Goal: Check status: Check status

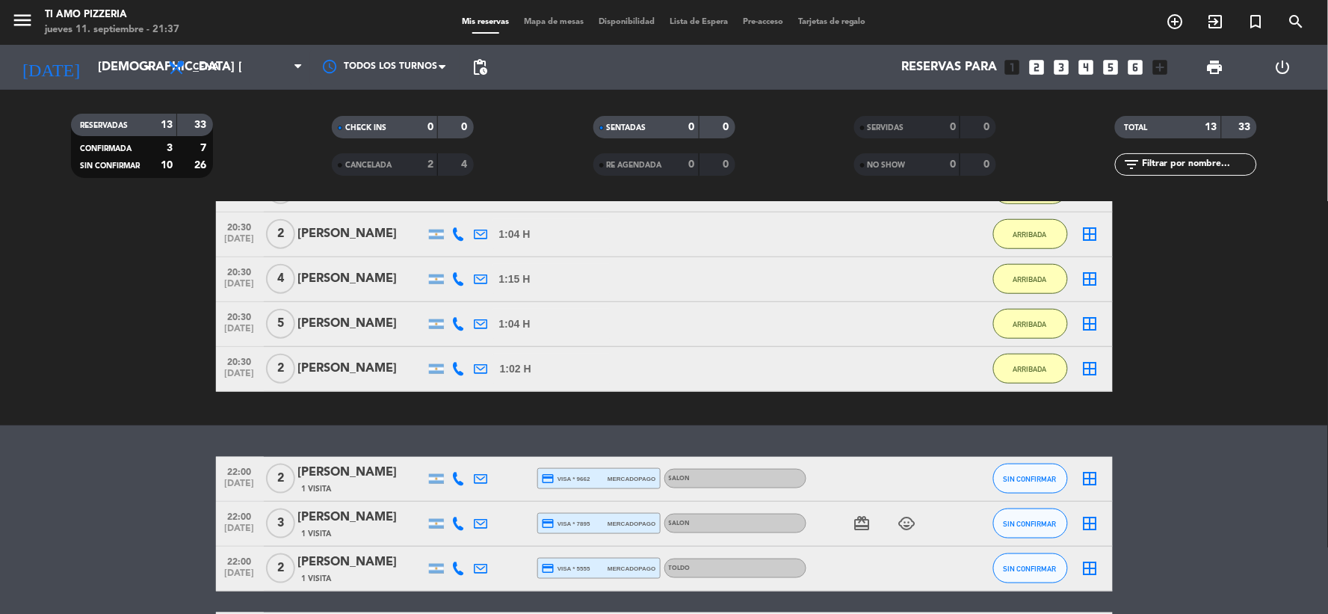
scroll to position [498, 0]
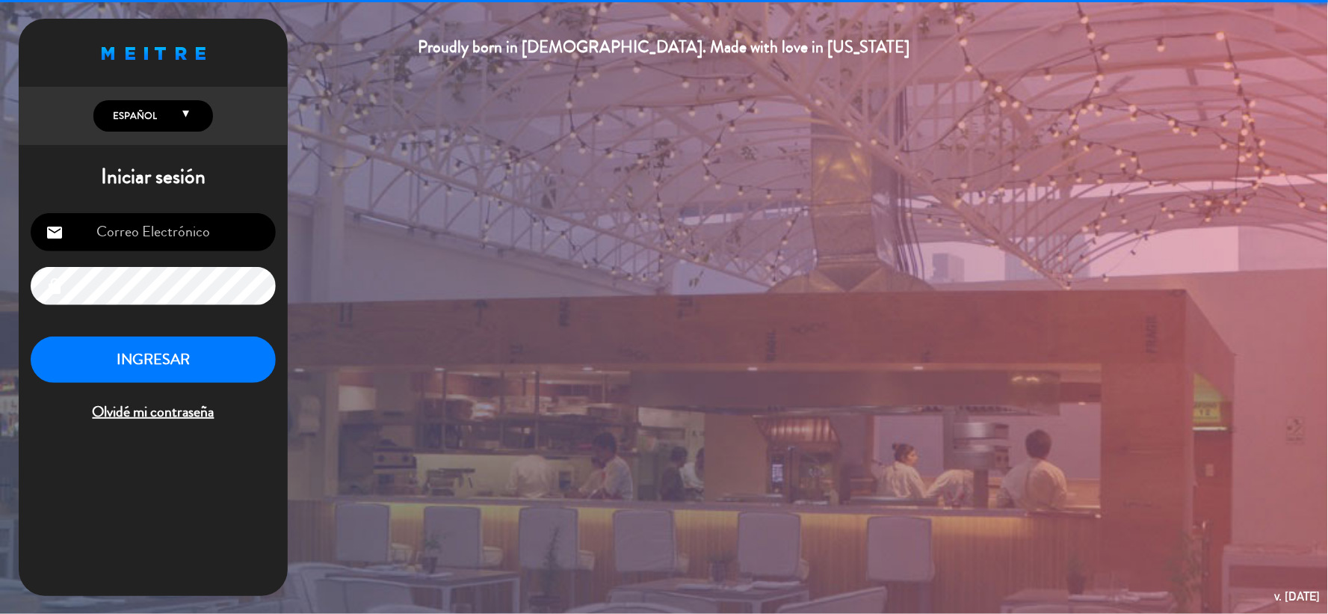
type input "[EMAIL_ADDRESS][DOMAIN_NAME]"
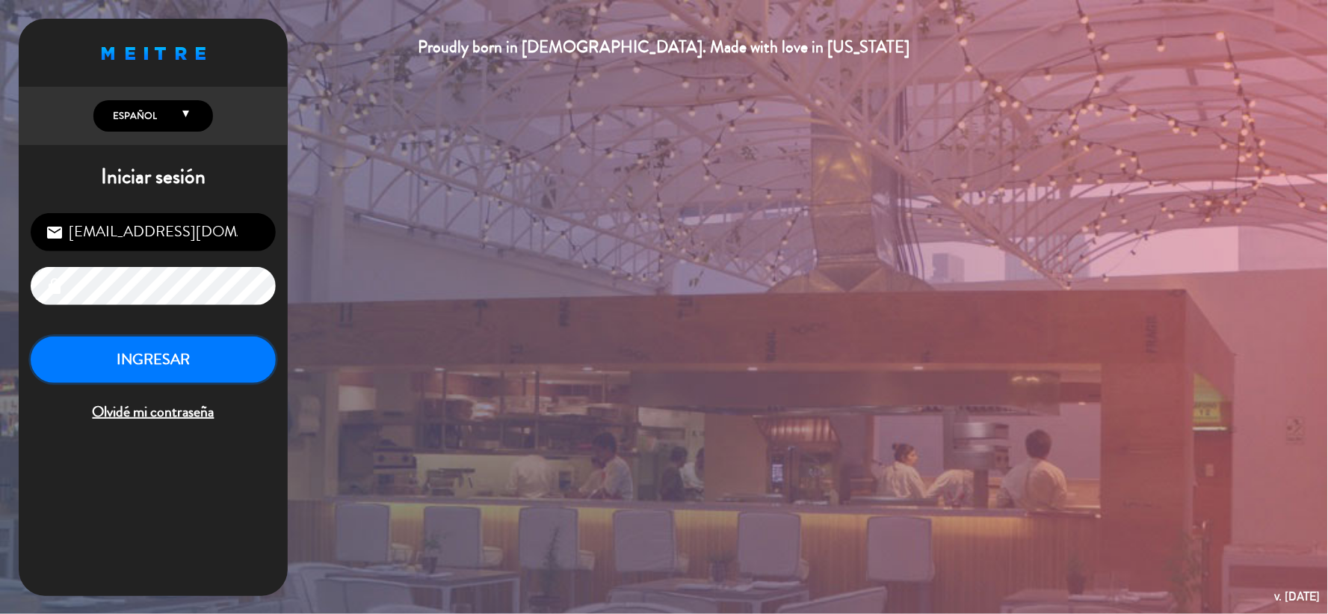
click at [173, 363] on button "INGRESAR" at bounding box center [153, 359] width 245 height 47
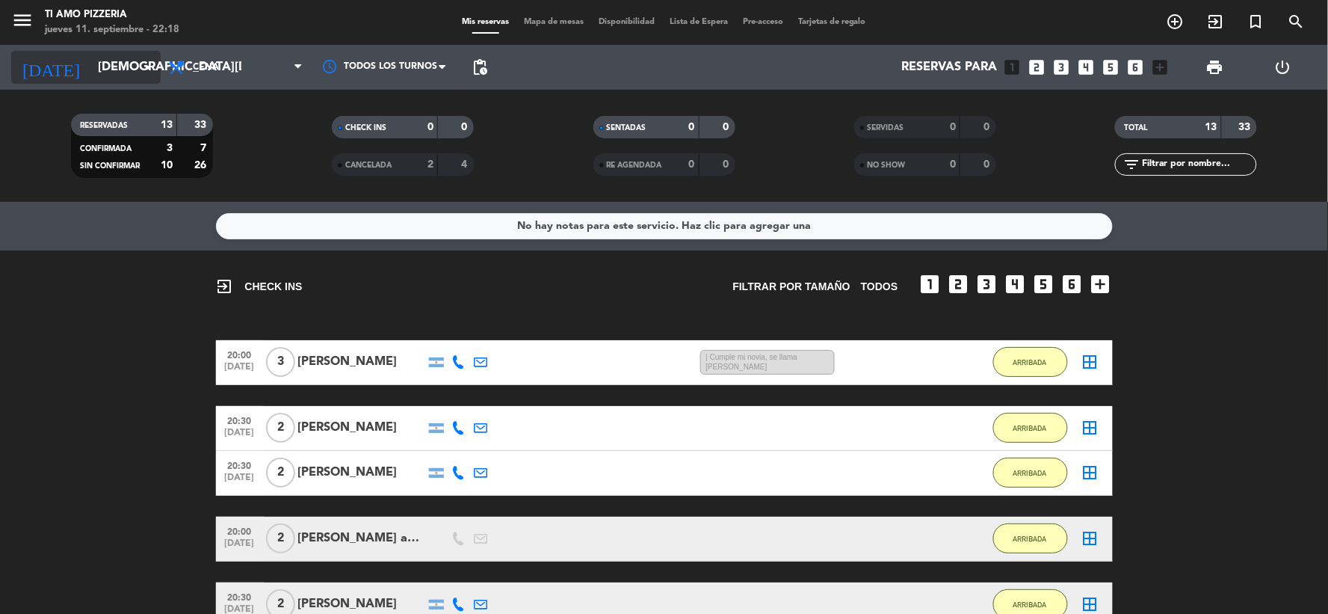
click at [152, 67] on icon "arrow_drop_down" at bounding box center [148, 67] width 18 height 18
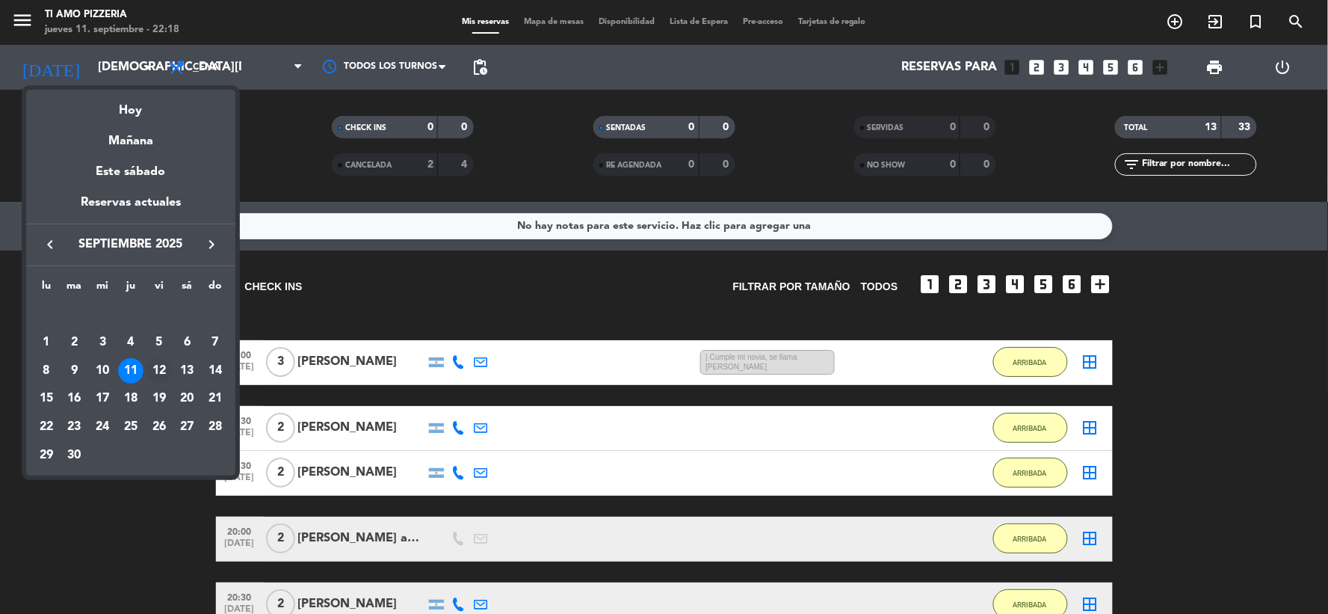
click at [166, 365] on div "12" at bounding box center [159, 370] width 25 height 25
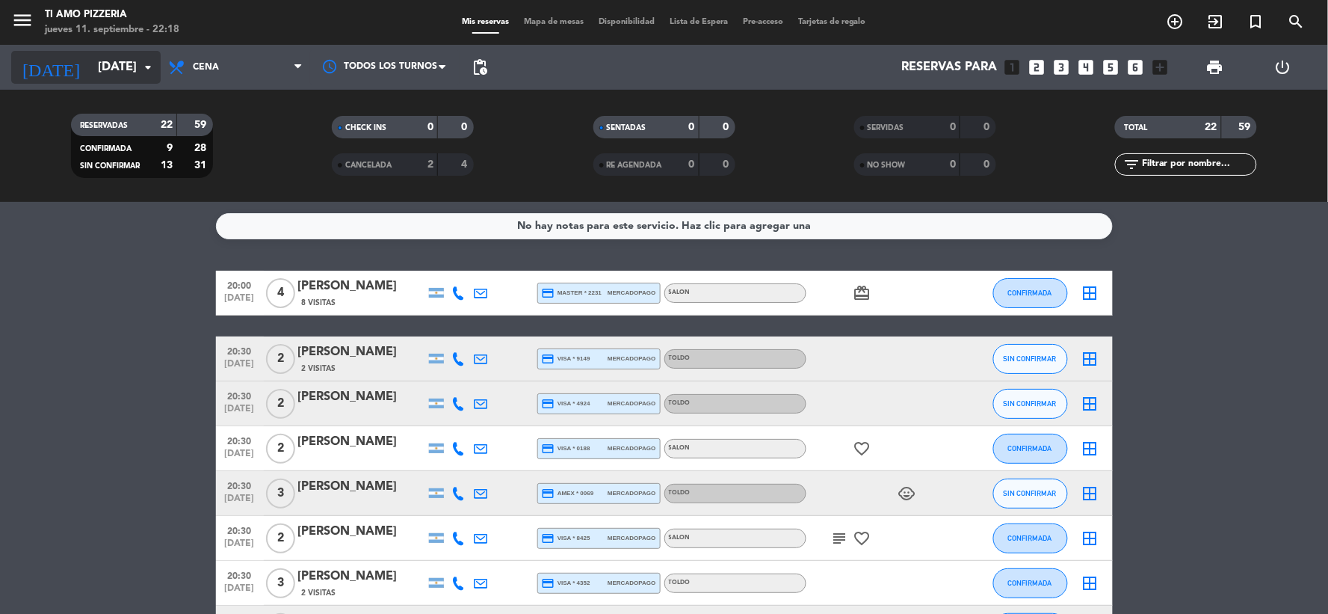
click at [148, 60] on icon "arrow_drop_down" at bounding box center [148, 67] width 18 height 18
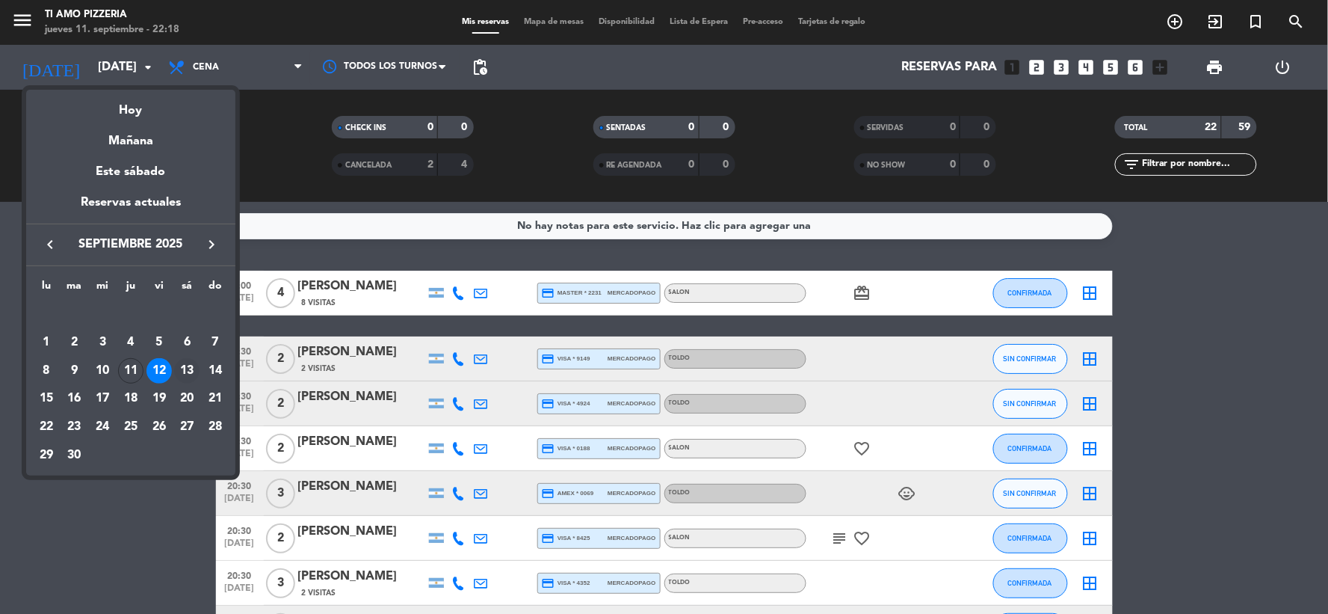
click at [193, 368] on div "13" at bounding box center [186, 370] width 25 height 25
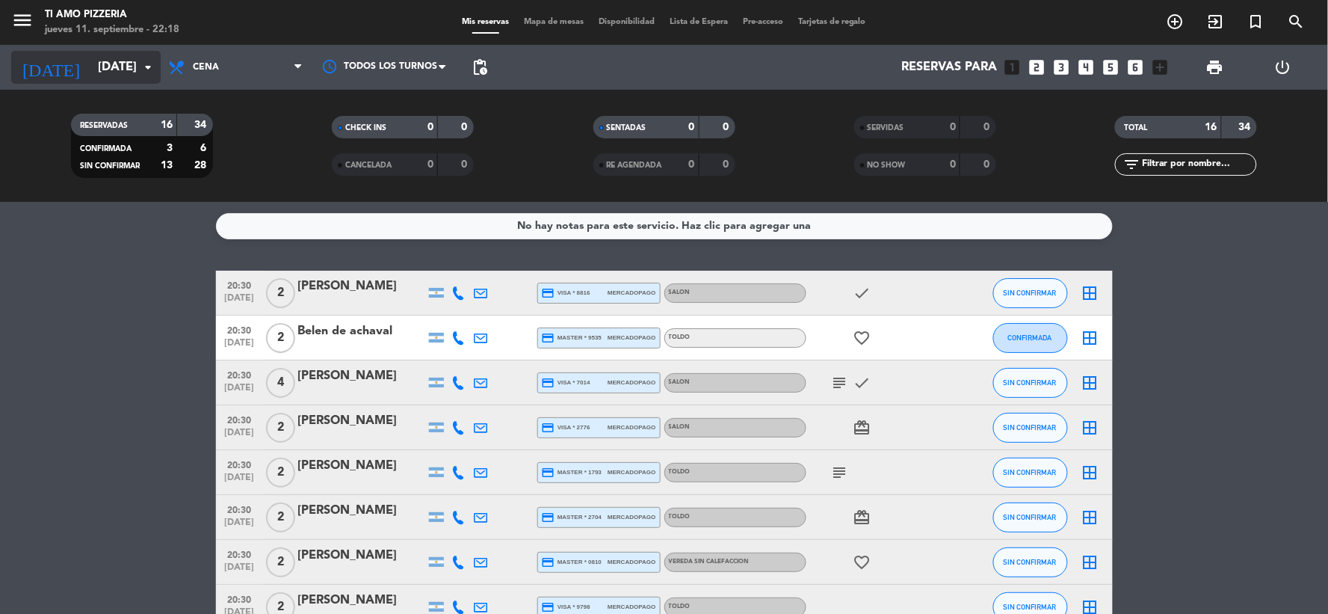
click at [151, 64] on icon "arrow_drop_down" at bounding box center [148, 67] width 18 height 18
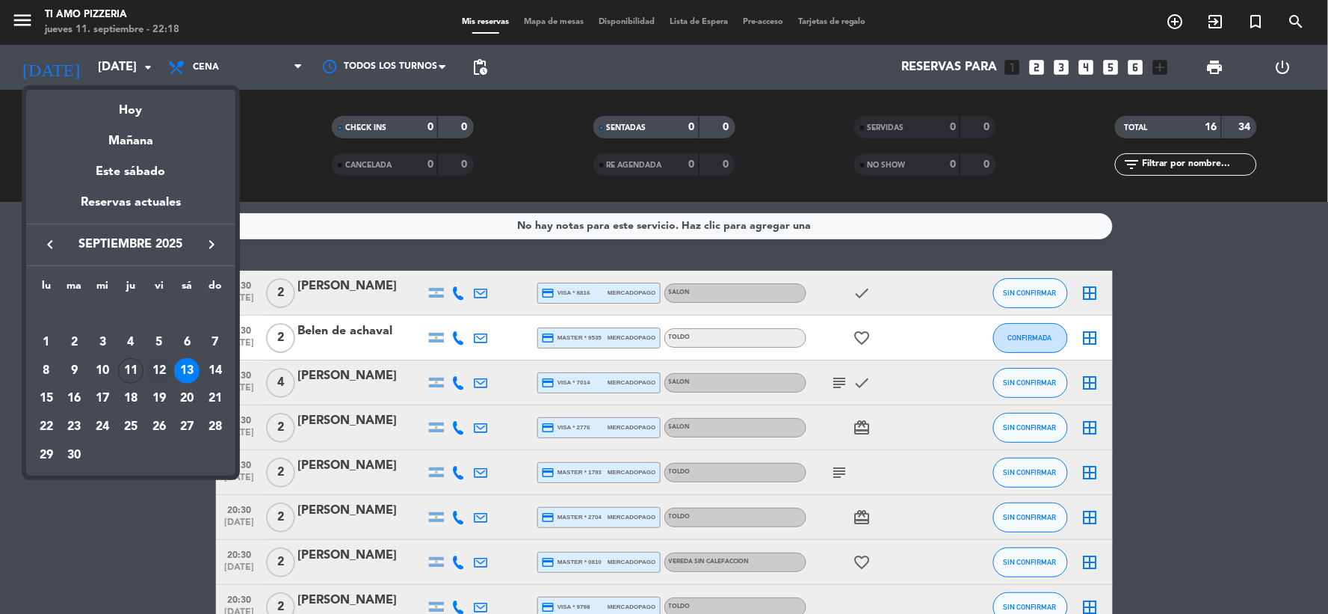
click at [158, 368] on div "12" at bounding box center [159, 370] width 25 height 25
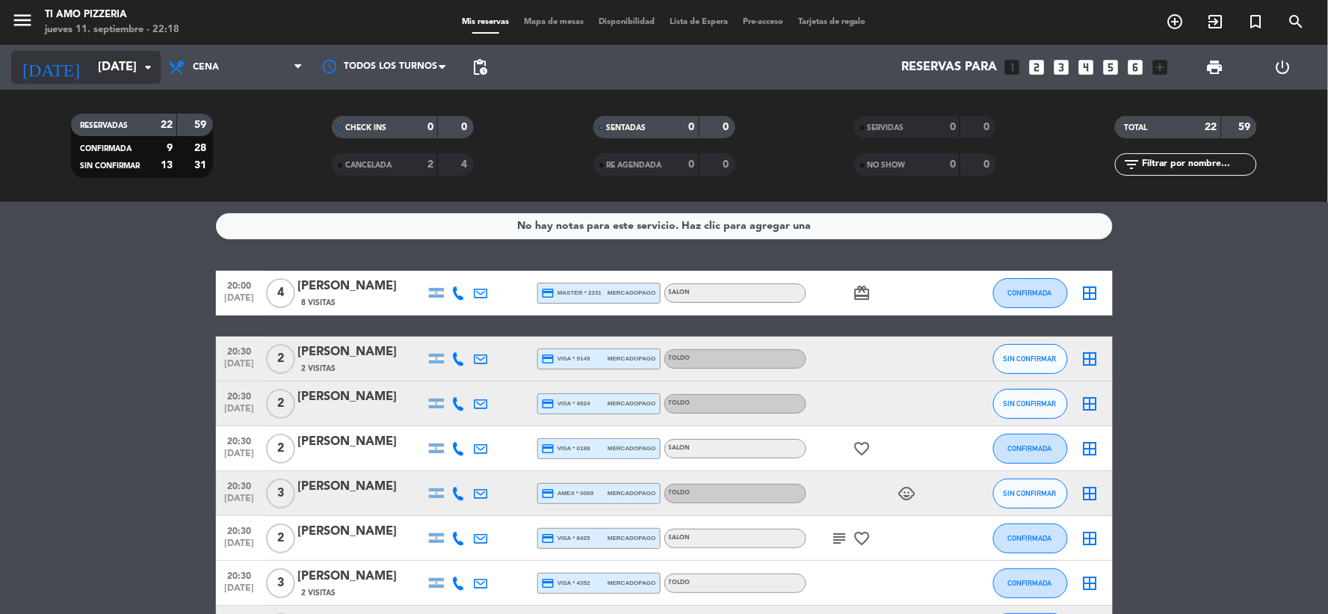
click at [139, 58] on icon "arrow_drop_down" at bounding box center [148, 67] width 18 height 18
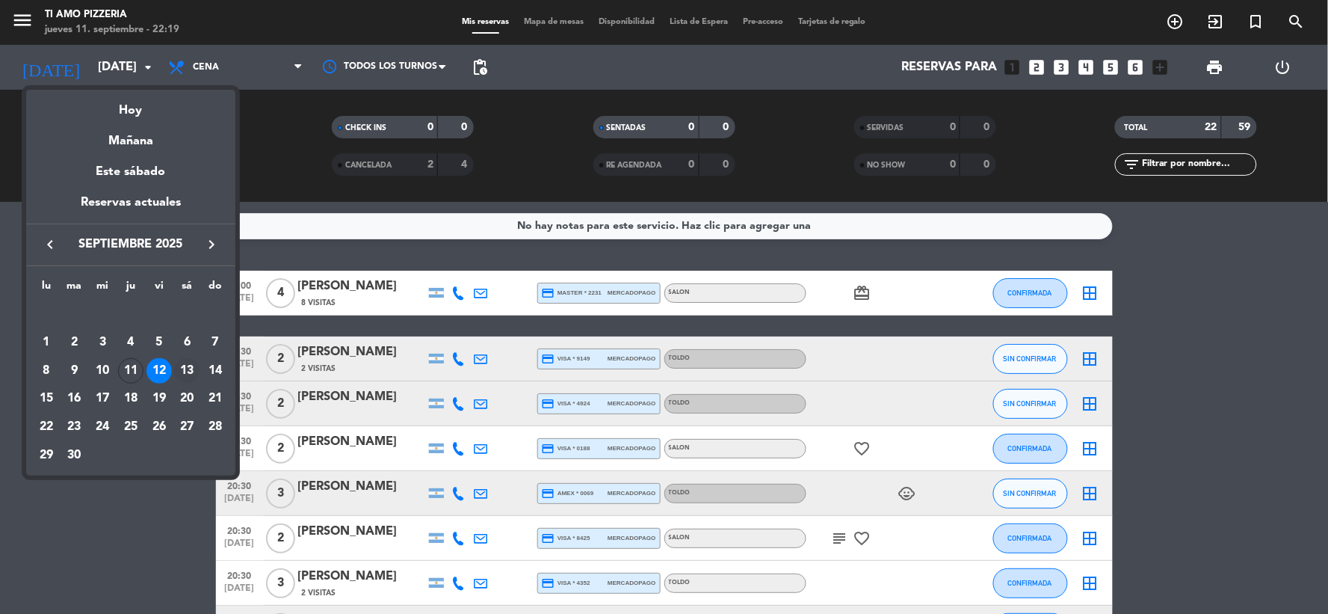
click at [188, 371] on div "13" at bounding box center [186, 370] width 25 height 25
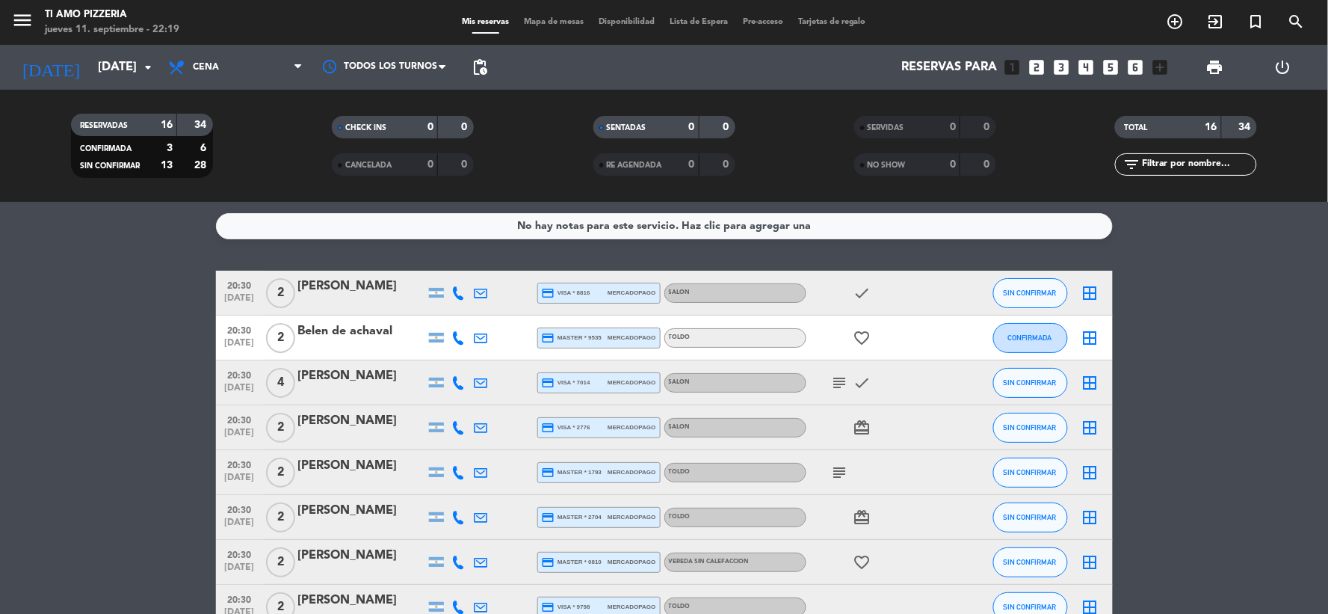
click at [841, 382] on icon "subject" at bounding box center [840, 383] width 18 height 18
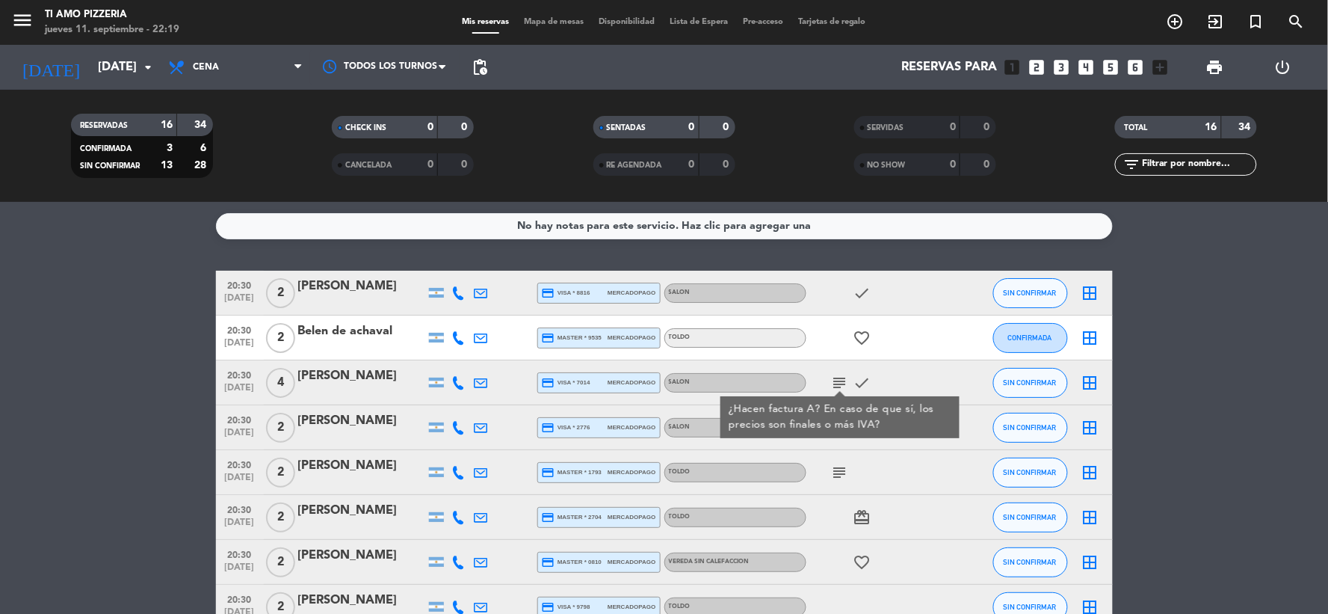
click at [835, 466] on icon "subject" at bounding box center [840, 472] width 18 height 18
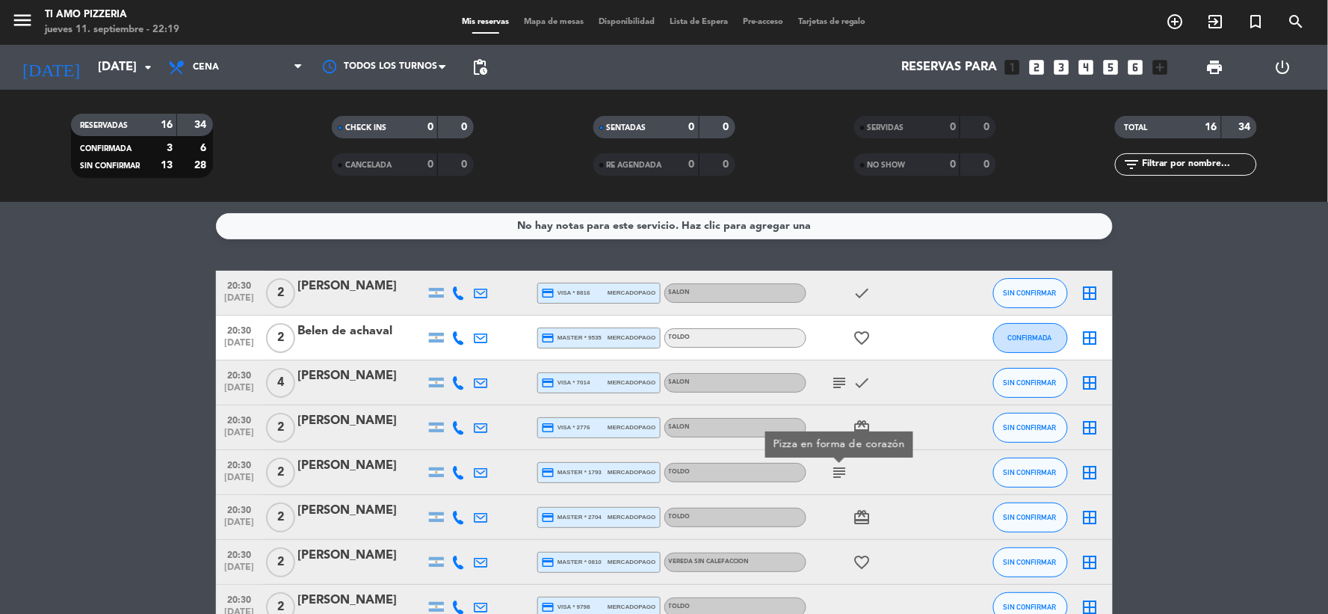
click at [886, 490] on div "subject Pizza en forma de corazón" at bounding box center [874, 472] width 135 height 44
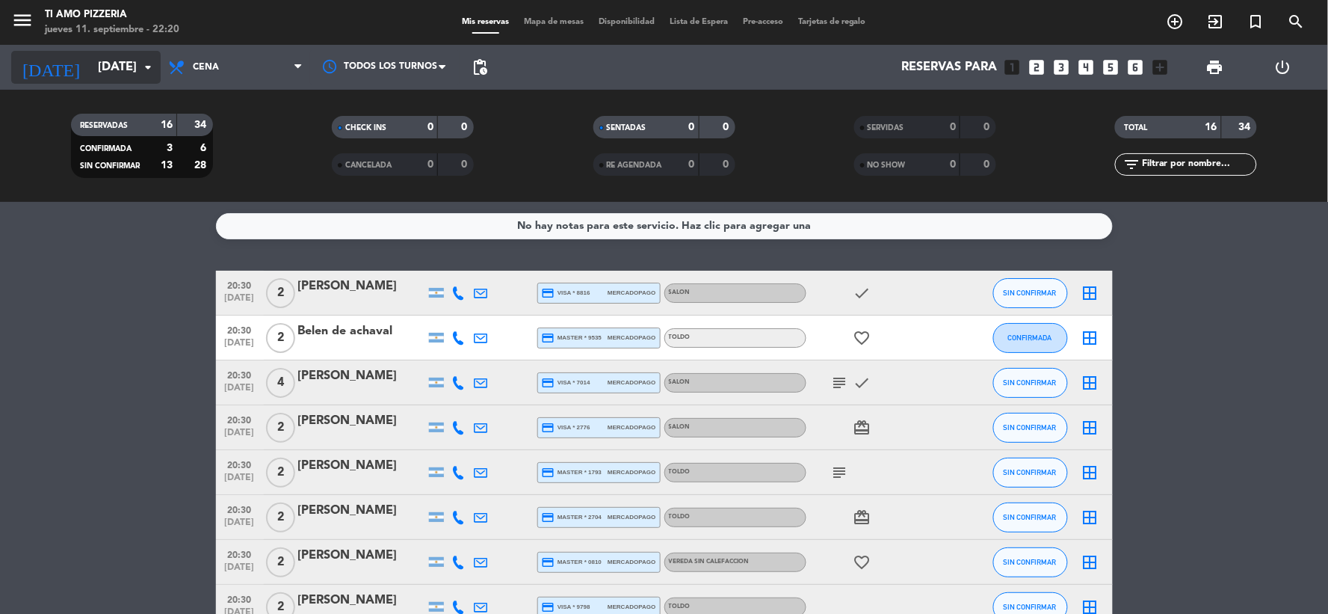
click at [110, 65] on input "sáb. 13 sep." at bounding box center [169, 67] width 158 height 29
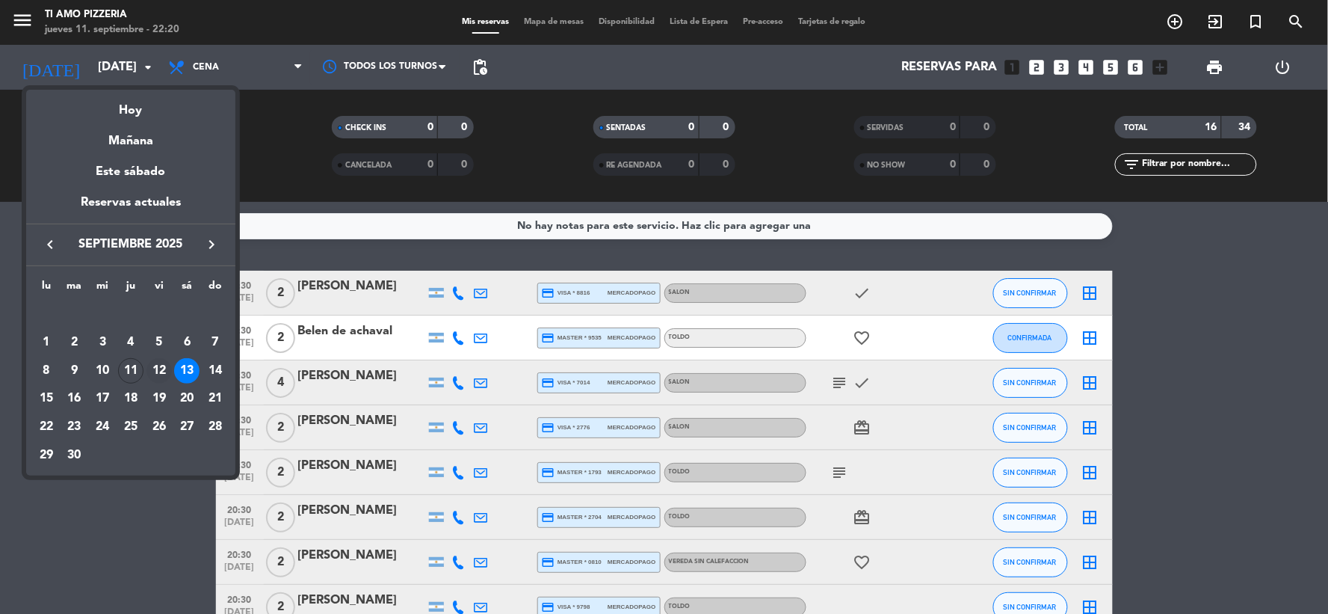
click at [150, 376] on div "12" at bounding box center [159, 370] width 25 height 25
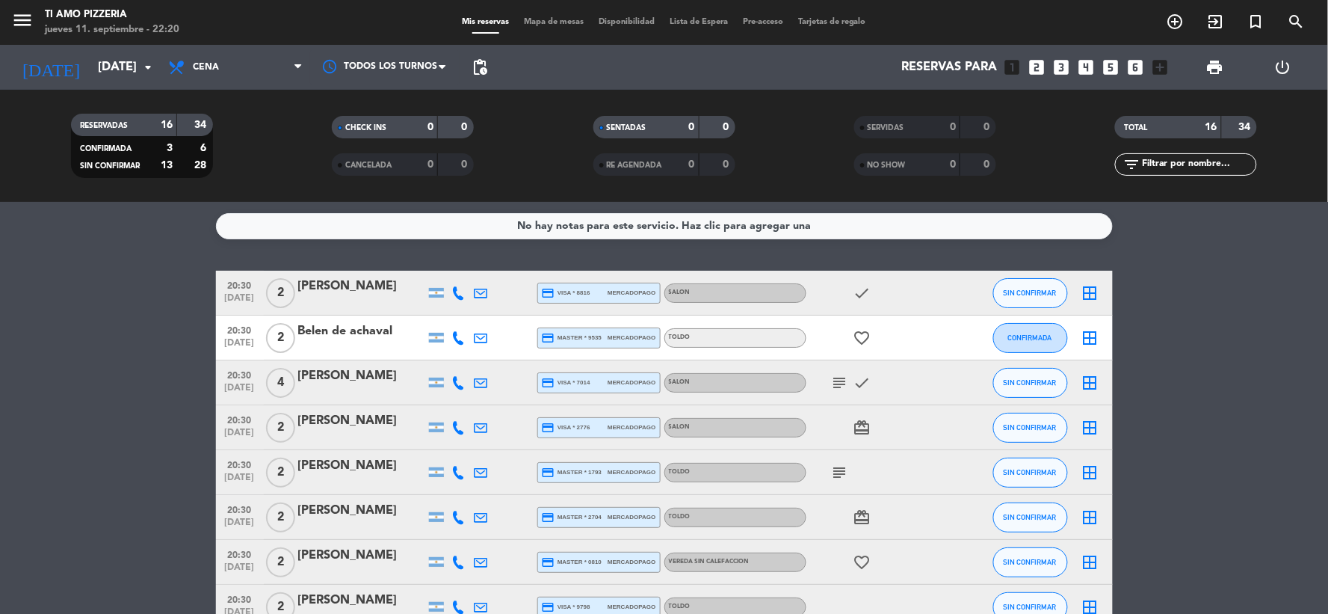
type input "vie. 12 sep."
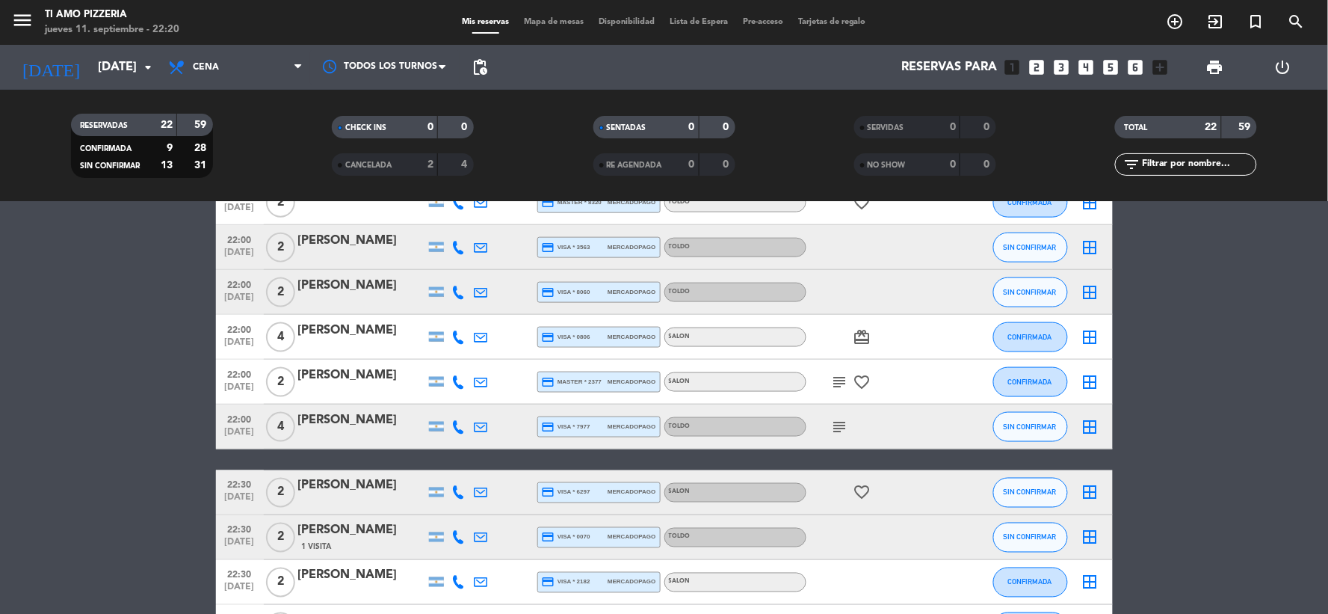
scroll to position [748, 0]
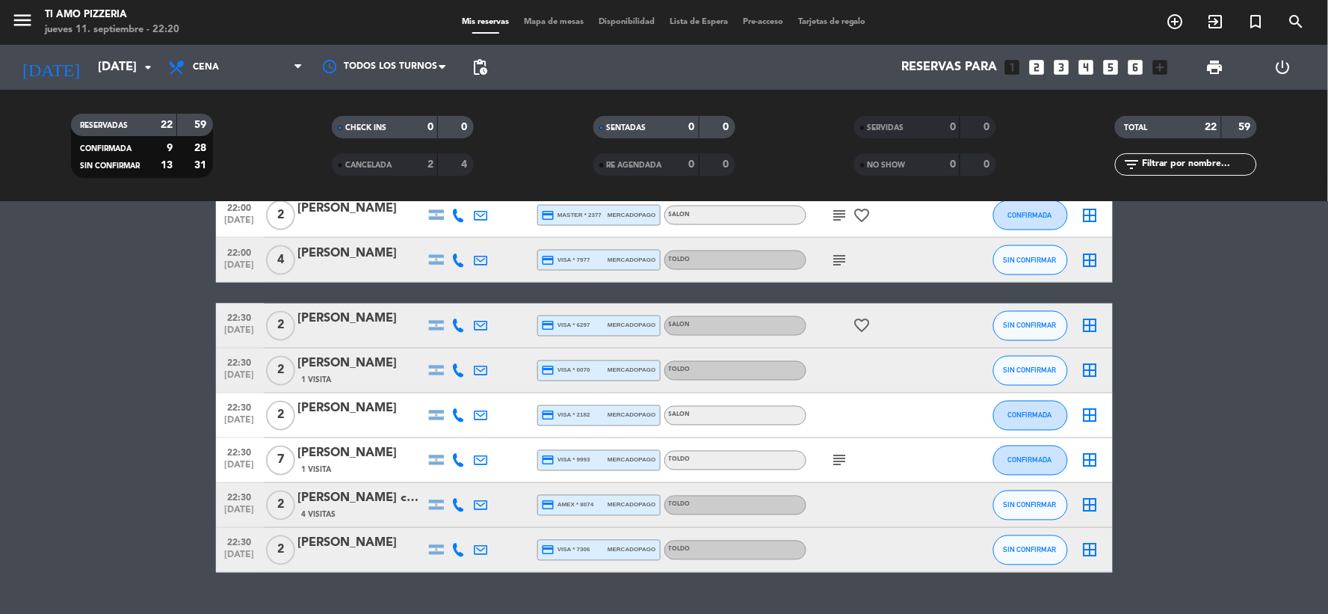
click at [840, 458] on icon "subject" at bounding box center [840, 461] width 18 height 18
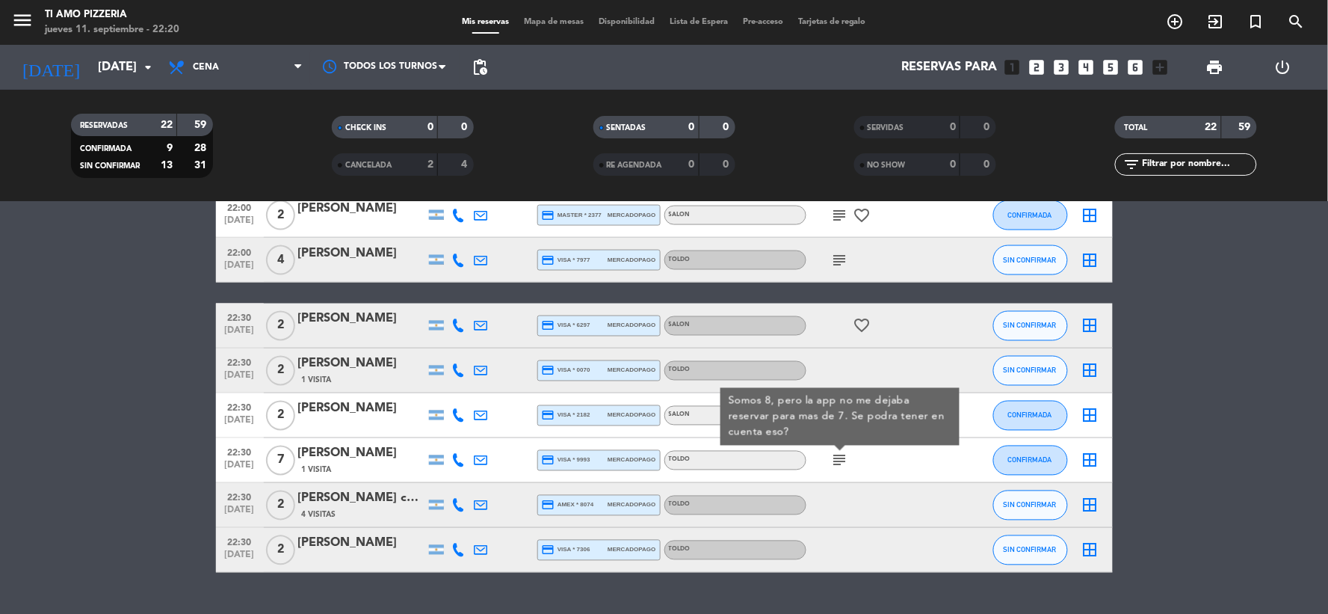
click at [840, 458] on icon "subject" at bounding box center [840, 461] width 18 height 18
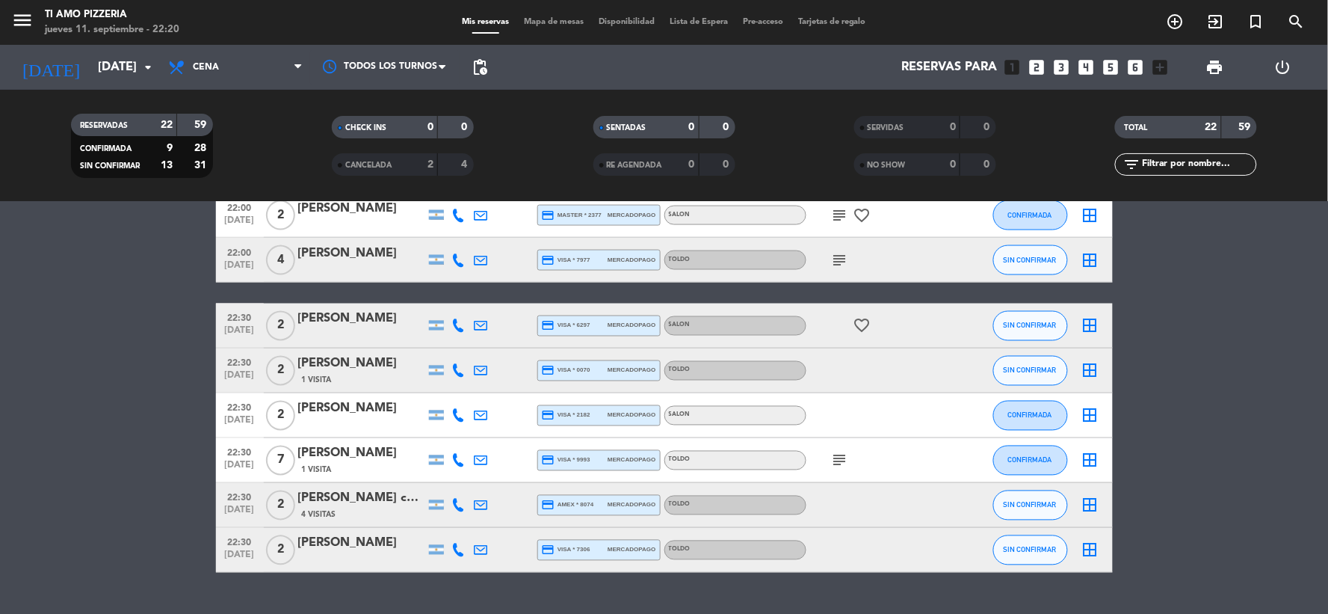
click at [835, 255] on icon "subject" at bounding box center [840, 260] width 18 height 18
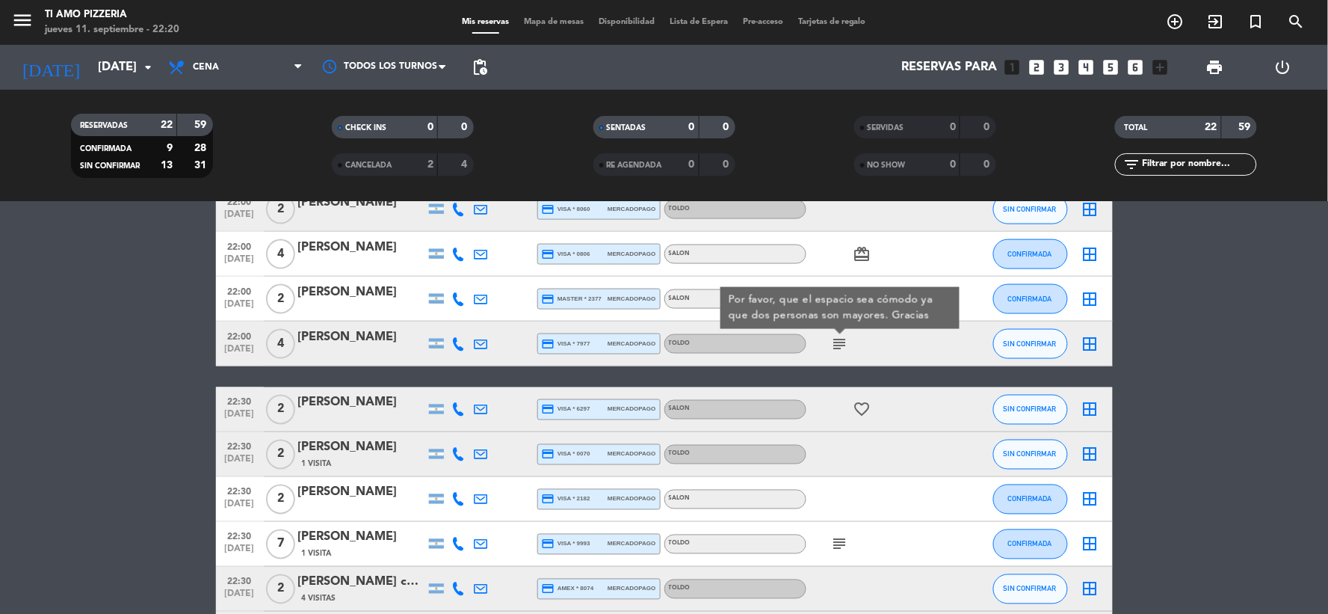
scroll to position [581, 0]
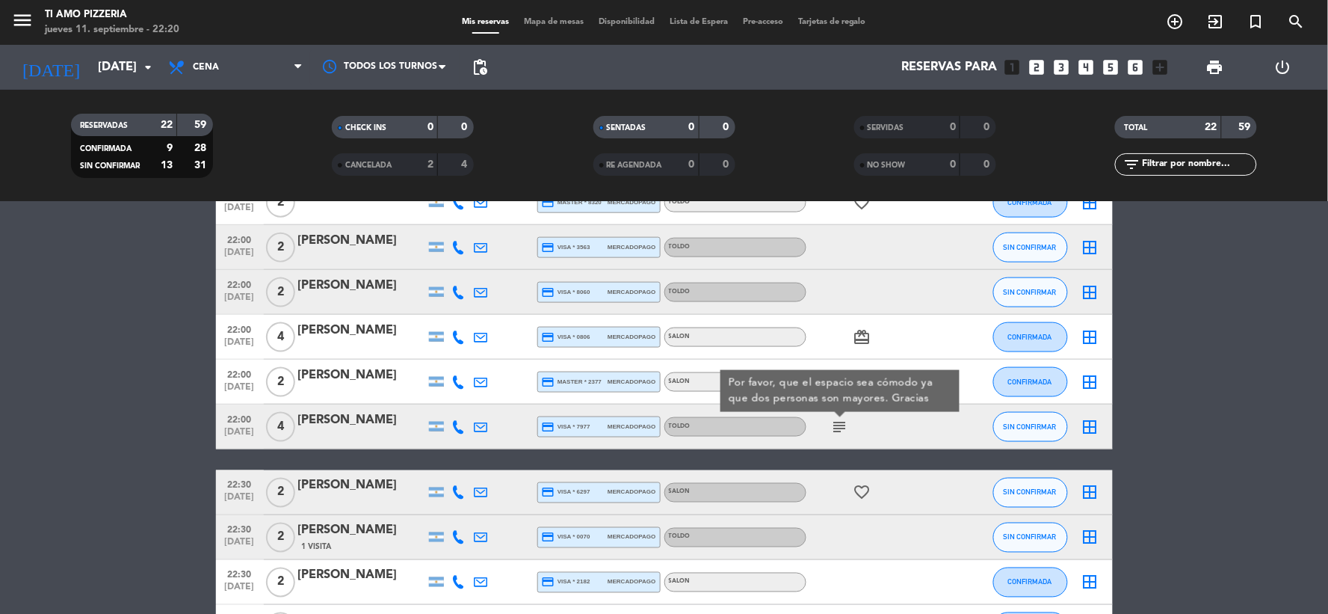
click at [807, 304] on div at bounding box center [874, 292] width 135 height 44
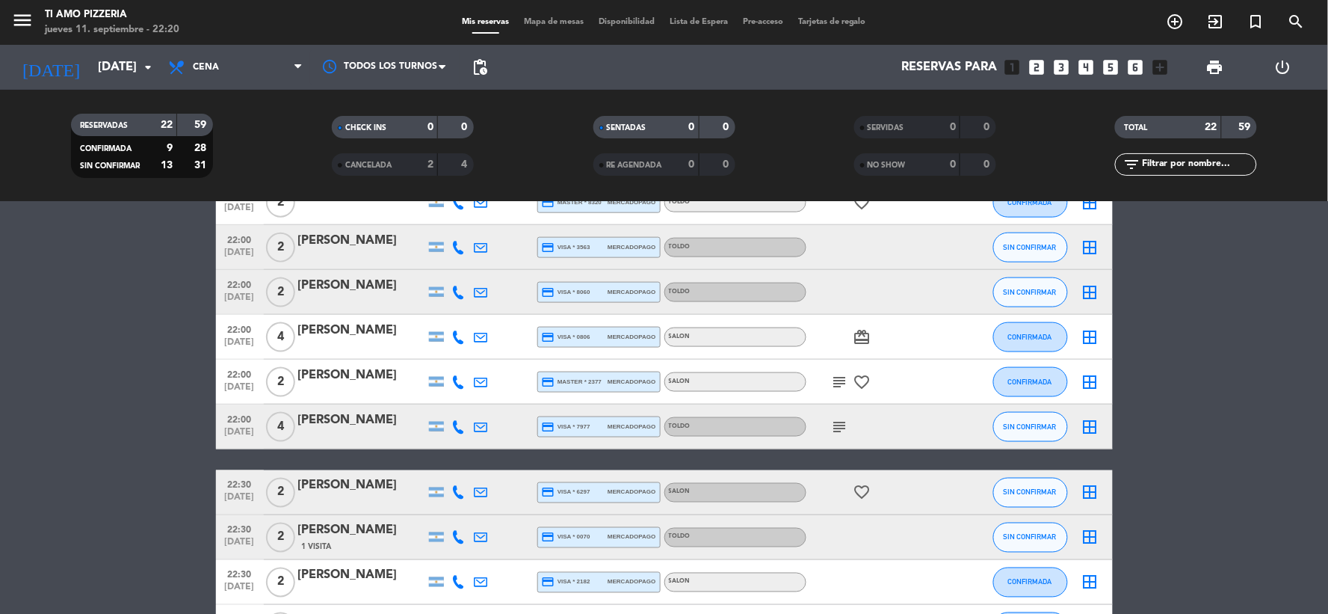
click at [834, 377] on icon "subject" at bounding box center [840, 382] width 18 height 18
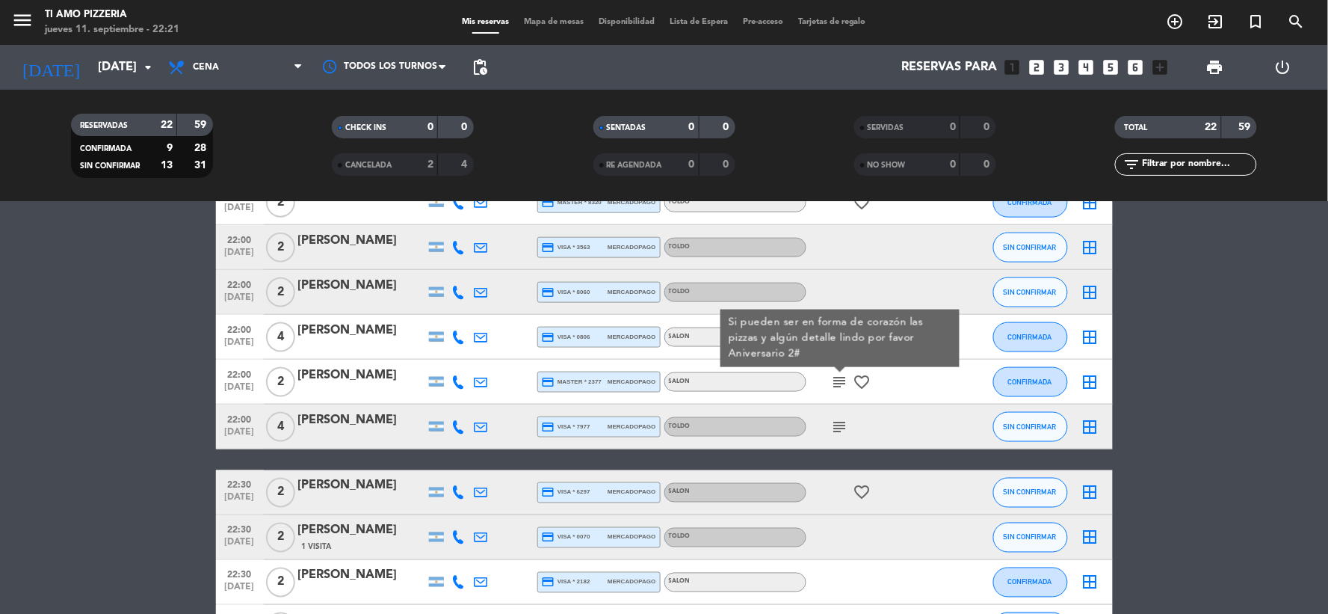
click at [834, 377] on icon "subject" at bounding box center [840, 382] width 18 height 18
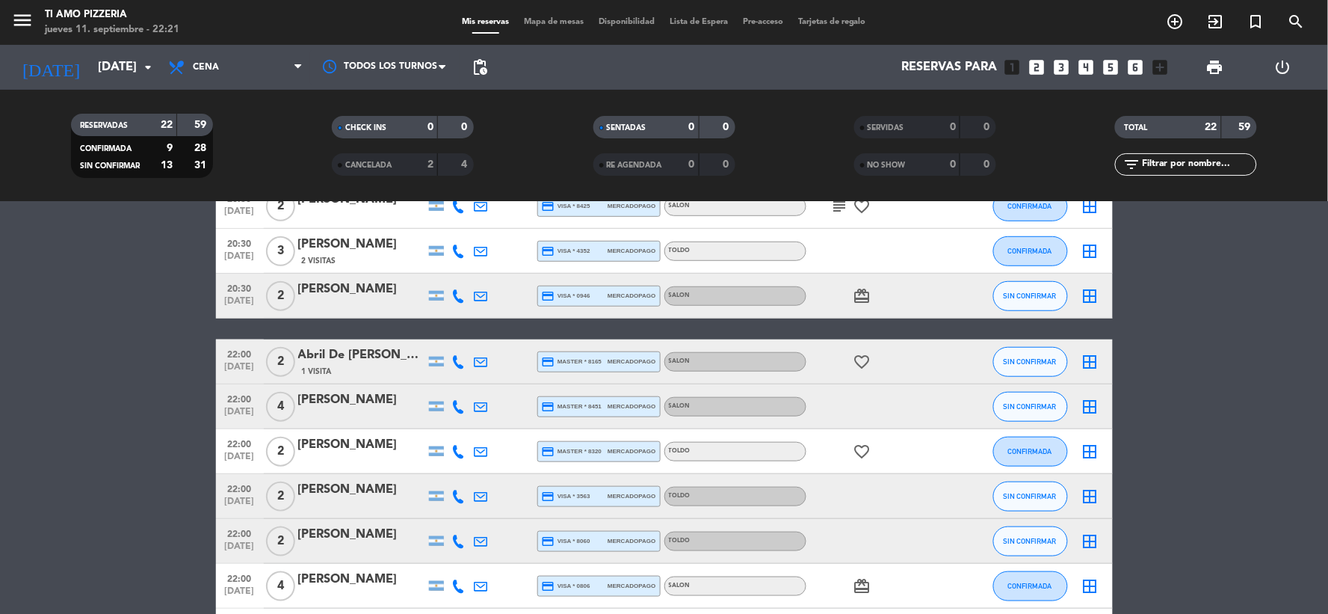
scroll to position [166, 0]
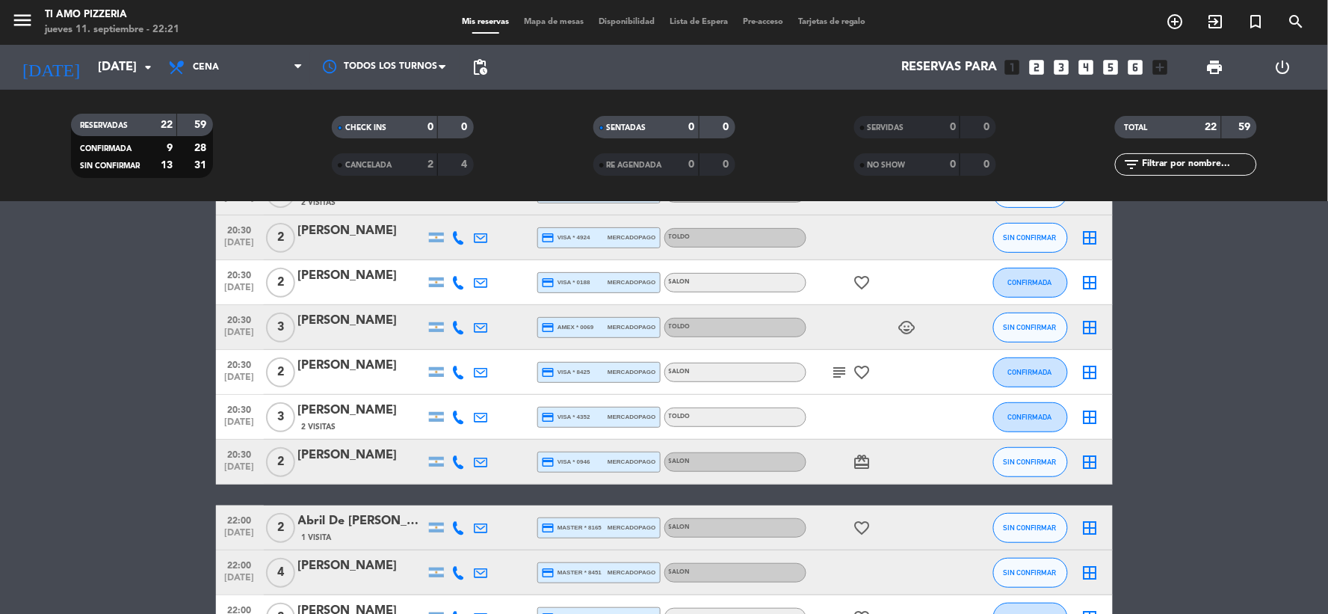
click at [834, 377] on icon "subject" at bounding box center [840, 372] width 18 height 18
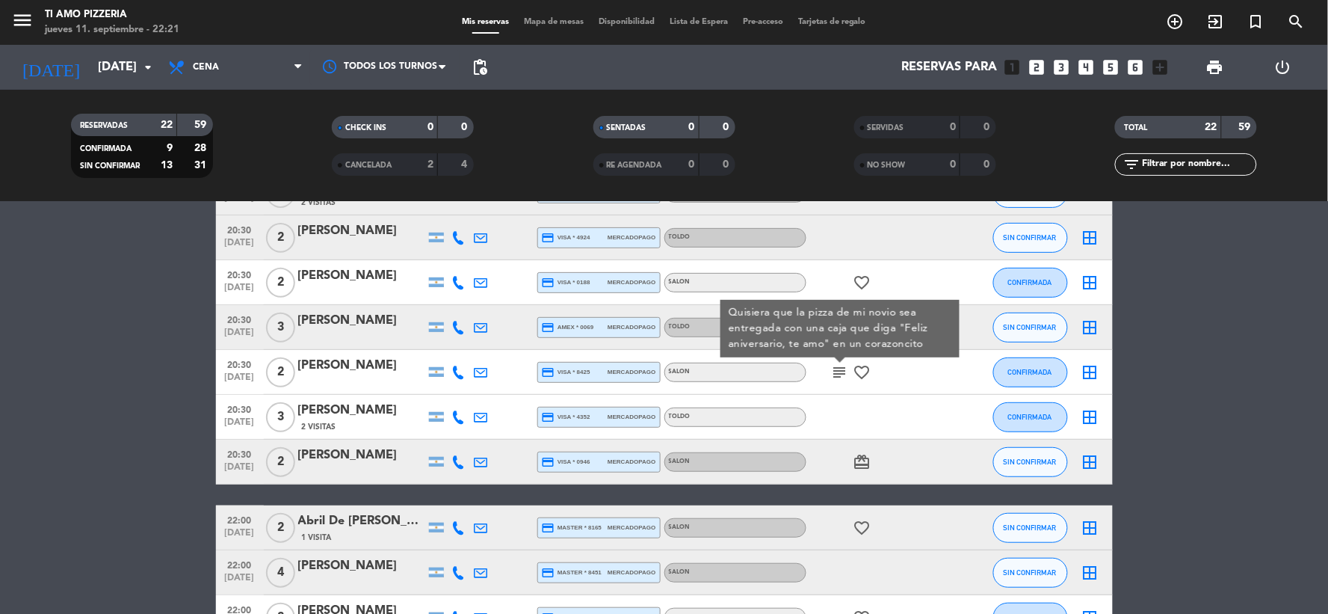
scroll to position [0, 0]
